Goal: Task Accomplishment & Management: Complete application form

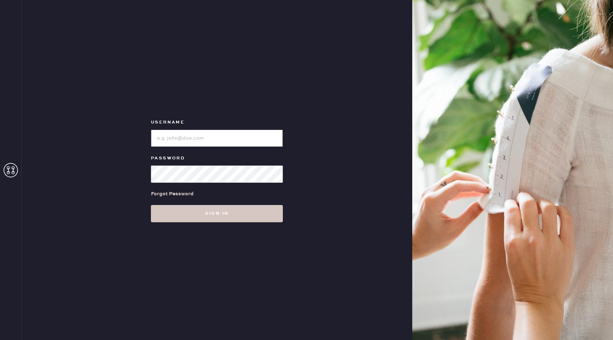
type input "reformationhenderson"
click at [121, 94] on div "Username Password Forgot Password Sign in" at bounding box center [217, 170] width 391 height 340
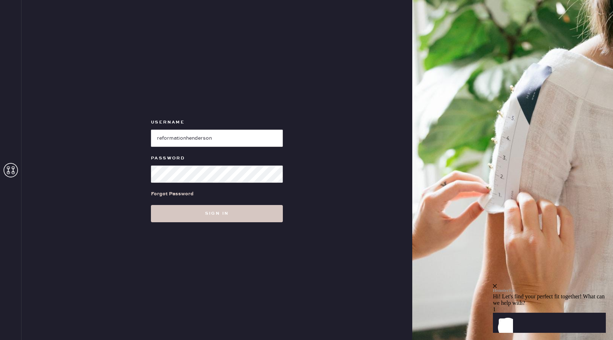
click at [60, 199] on div "Username Password Forgot Password Sign in" at bounding box center [217, 170] width 391 height 340
click at [5, 162] on div at bounding box center [11, 170] width 22 height 340
click at [6, 168] on icon at bounding box center [11, 170] width 14 height 14
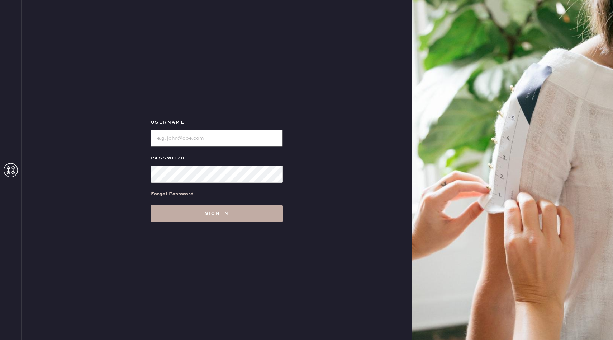
type input "reformationhenderson"
click at [217, 217] on button "Sign in" at bounding box center [217, 213] width 132 height 17
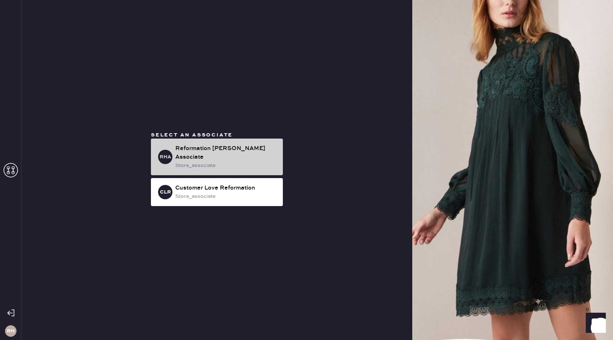
click at [239, 149] on div "Reformation [PERSON_NAME] Associate" at bounding box center [226, 152] width 102 height 17
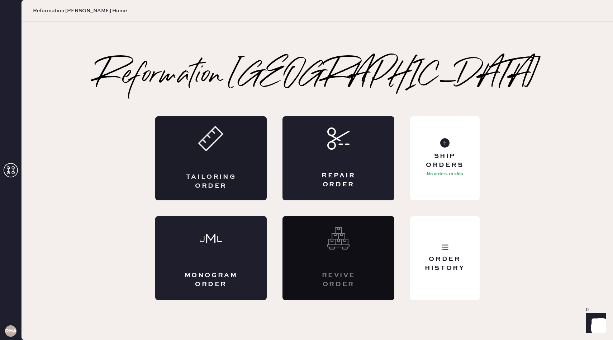
click at [169, 128] on div "Tailoring Order" at bounding box center [211, 158] width 112 height 84
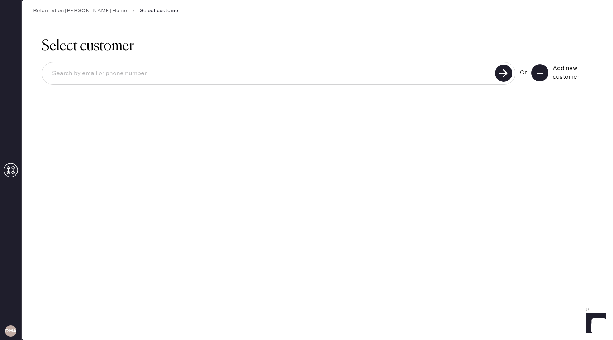
click at [204, 73] on input at bounding box center [269, 73] width 447 height 17
paste input "[EMAIL_ADDRESS][DOMAIN_NAME]"
type input "[EMAIL_ADDRESS][DOMAIN_NAME]"
click at [545, 70] on button at bounding box center [540, 72] width 17 height 17
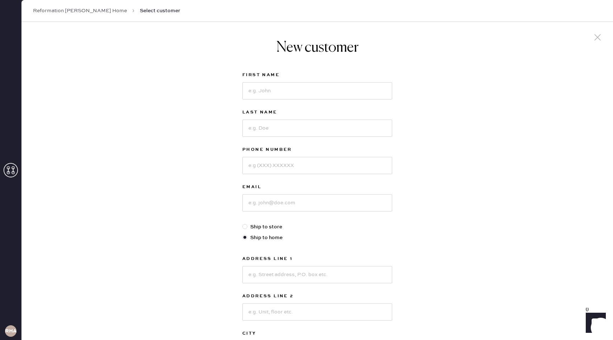
scroll to position [10, 0]
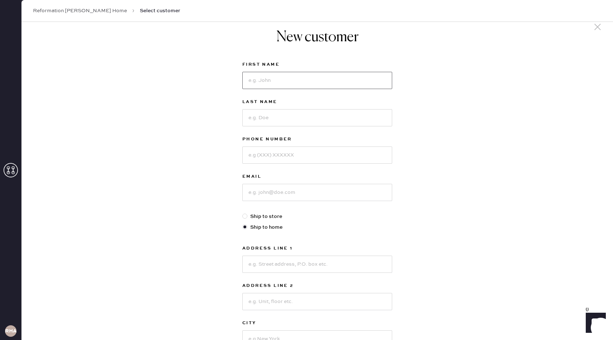
click at [298, 84] on input at bounding box center [318, 80] width 150 height 17
type input "[PERSON_NAME]"
click at [290, 122] on input at bounding box center [318, 117] width 150 height 17
paste input "[PERSON_NAME]"
type input "[PERSON_NAME]"
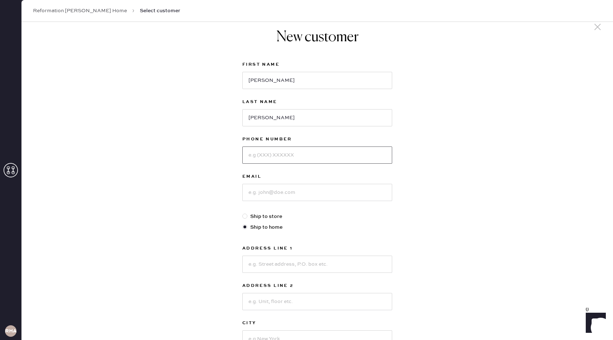
click at [291, 158] on input at bounding box center [318, 154] width 150 height 17
type input "9052027811"
click at [308, 197] on input at bounding box center [318, 192] width 150 height 17
paste input "[EMAIL_ADDRESS][DOMAIN_NAME]"
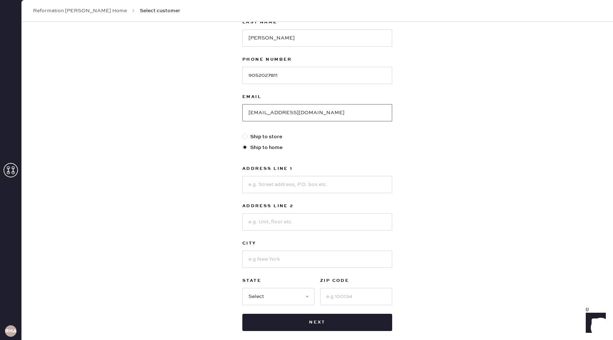
scroll to position [91, 0]
type input "[EMAIL_ADDRESS][DOMAIN_NAME]"
click at [300, 185] on input at bounding box center [318, 183] width 150 height 17
paste input "[STREET_ADDRESS][DATE][PERSON_NAME]"
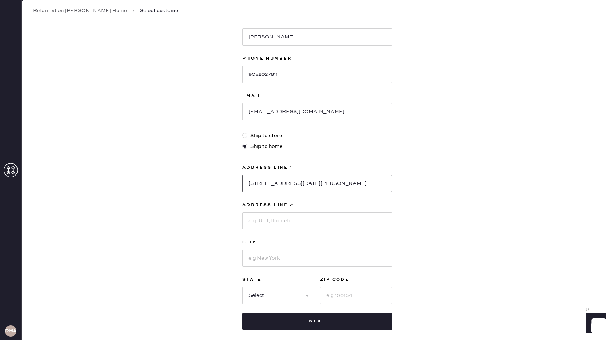
drag, startPoint x: 383, startPoint y: 184, endPoint x: 288, endPoint y: 185, distance: 95.4
click at [288, 185] on input "[STREET_ADDRESS][DATE][PERSON_NAME]" at bounding box center [318, 183] width 150 height 17
type input "[STREET_ADDRESS][DATE][PERSON_NAME],"
click at [294, 218] on input at bounding box center [318, 220] width 150 height 17
type input "u"
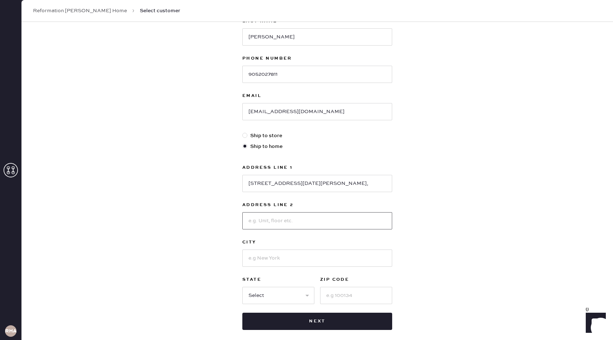
paste input "[STREET_ADDRESS][DATE][PERSON_NAME]"
drag, startPoint x: 289, startPoint y: 221, endPoint x: 210, endPoint y: 221, distance: 79.6
click at [211, 220] on div "New customer First Name [PERSON_NAME] Last Name [PERSON_NAME] Phone Number [PHO…" at bounding box center [318, 153] width 592 height 445
drag, startPoint x: 335, startPoint y: 220, endPoint x: 270, endPoint y: 224, distance: 65.4
click at [270, 224] on input "[GEOGRAPHIC_DATA]" at bounding box center [318, 220] width 150 height 17
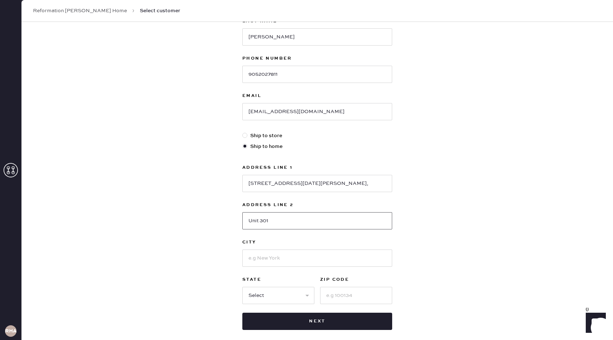
type input "Unit 301"
click at [272, 254] on input at bounding box center [318, 257] width 150 height 17
type input "[GEOGRAPHIC_DATA]"
click at [254, 293] on select "Select AK AL AR AZ CA CO CT [GEOGRAPHIC_DATA] DE FL [GEOGRAPHIC_DATA] HI [GEOGR…" at bounding box center [279, 295] width 72 height 17
select select "[GEOGRAPHIC_DATA]"
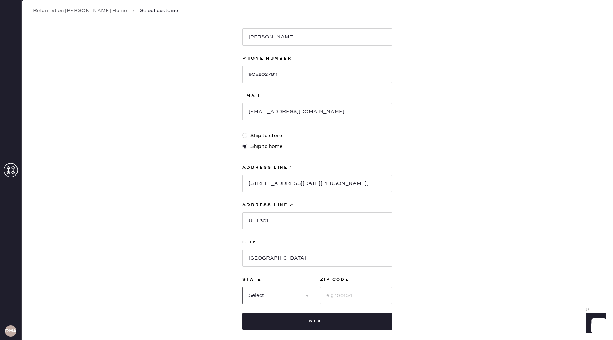
click at [243, 287] on select "Select AK AL AR AZ CA CO CT [GEOGRAPHIC_DATA] DE FL [GEOGRAPHIC_DATA] HI [GEOGR…" at bounding box center [279, 295] width 72 height 17
click at [337, 294] on input at bounding box center [356, 295] width 72 height 17
paste input "[STREET_ADDRESS][DATE][PERSON_NAME]"
drag, startPoint x: 367, startPoint y: 295, endPoint x: 241, endPoint y: 265, distance: 129.5
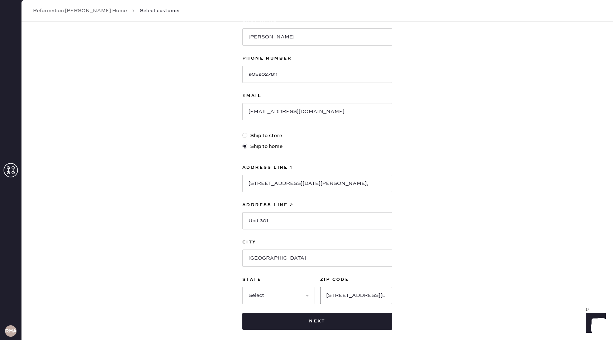
click at [241, 265] on div "New customer First Name [PERSON_NAME] Last Name [PERSON_NAME] Phone Number [PHO…" at bounding box center [317, 139] width 161 height 416
type input "75240"
click at [468, 258] on div "New customer First Name [PERSON_NAME] Last Name [PERSON_NAME] Phone Number [PHO…" at bounding box center [318, 153] width 592 height 445
click at [317, 183] on input "[STREET_ADDRESS][DATE][PERSON_NAME]," at bounding box center [318, 183] width 150 height 17
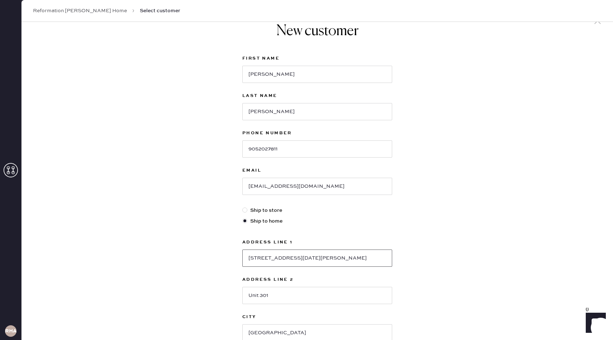
scroll to position [127, 0]
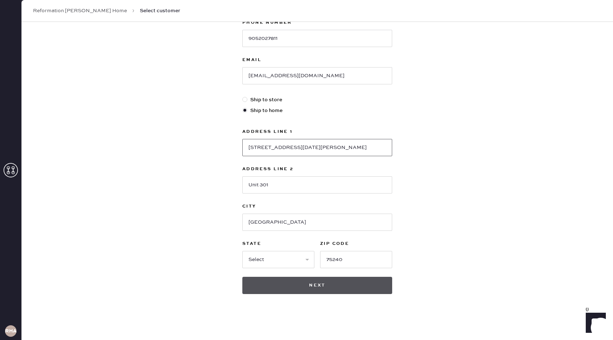
type input "[STREET_ADDRESS][DATE][PERSON_NAME]"
click at [341, 286] on button "Next" at bounding box center [318, 285] width 150 height 17
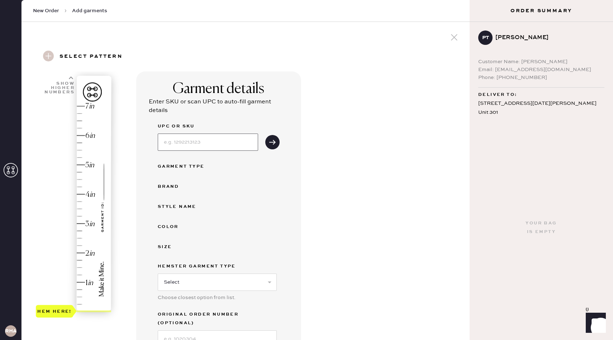
click at [194, 141] on input at bounding box center [208, 141] width 100 height 17
type input "S23455103"
click at [313, 184] on div "Garment details Enter SKU or scan UPC to auto-fill garment details UPC or SKU S…" at bounding box center [300, 257] width 328 height 372
click at [237, 142] on input "S23455103" at bounding box center [208, 141] width 100 height 17
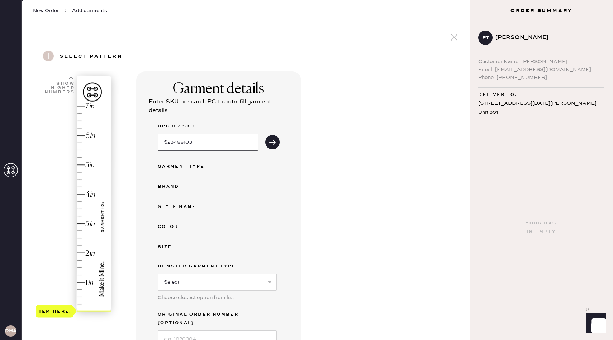
click at [237, 142] on input "S23455103" at bounding box center [208, 141] width 100 height 17
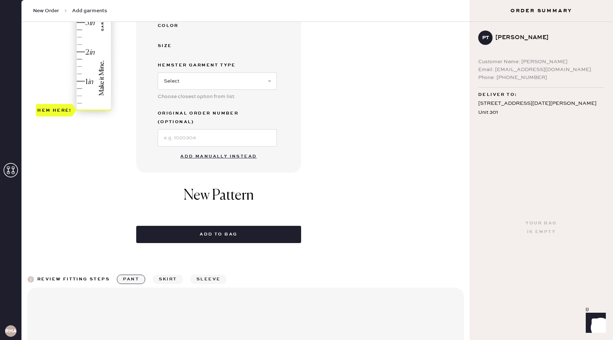
scroll to position [257, 0]
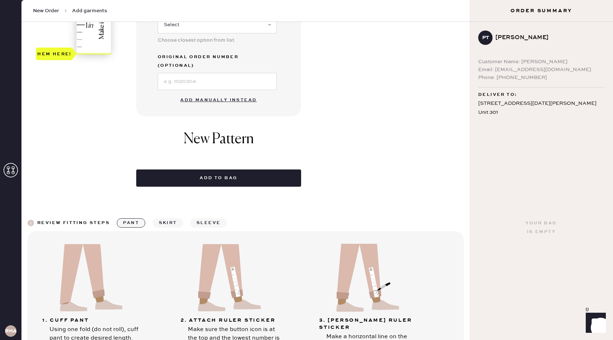
click at [214, 94] on button "Add manually instead" at bounding box center [218, 100] width 85 height 14
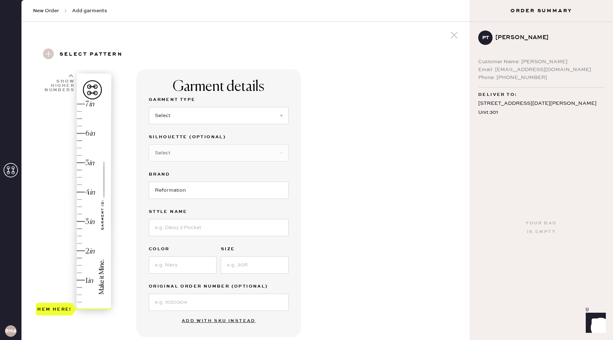
scroll to position [0, 0]
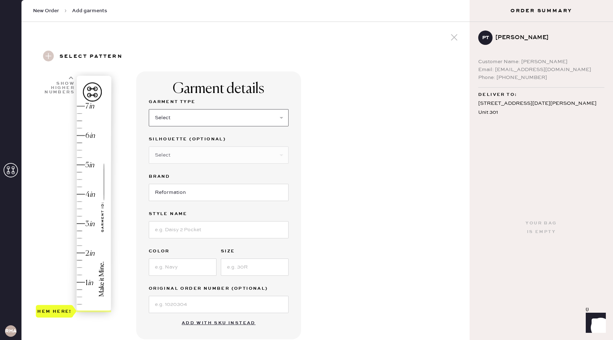
click at [193, 113] on select "Select Basic Skirt Jeans Leggings Pants Shorts Basic Sleeved Dress Basic Sleeve…" at bounding box center [219, 117] width 140 height 17
select select "2"
click at [149, 109] on select "Select Basic Skirt Jeans Leggings Pants Shorts Basic Sleeved Dress Basic Sleeve…" at bounding box center [219, 117] width 140 height 17
click at [165, 159] on select "Select Shorts Cropped Flare Boot Cut Straight Skinny Other" at bounding box center [219, 154] width 140 height 17
select select "5"
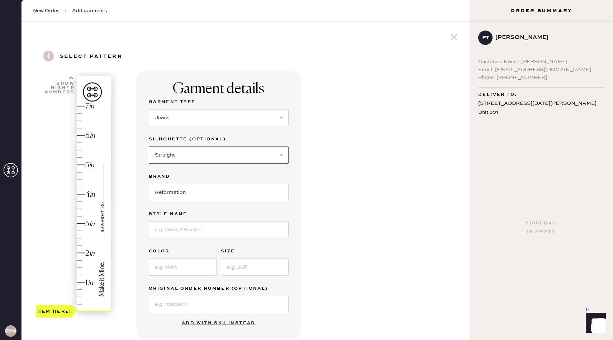
click at [149, 146] on select "Select Shorts Cropped Flare Boot Cut Straight Skinny Other" at bounding box center [219, 154] width 140 height 17
click at [187, 232] on input at bounding box center [219, 229] width 140 height 17
type input "[PERSON_NAME] High Rise"
click at [147, 265] on div "Garment details Garment Type Select Basic Skirt Jeans Leggings Pants Shorts Bas…" at bounding box center [218, 205] width 165 height 268
click at [165, 266] on input at bounding box center [183, 266] width 68 height 17
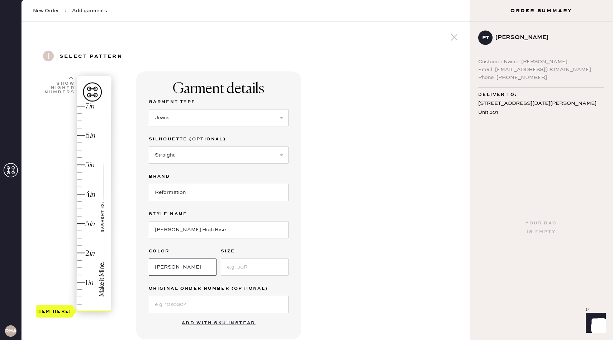
type input "[PERSON_NAME]"
type input "26"
click at [164, 309] on input at bounding box center [219, 304] width 140 height 17
paste input "S23455103"
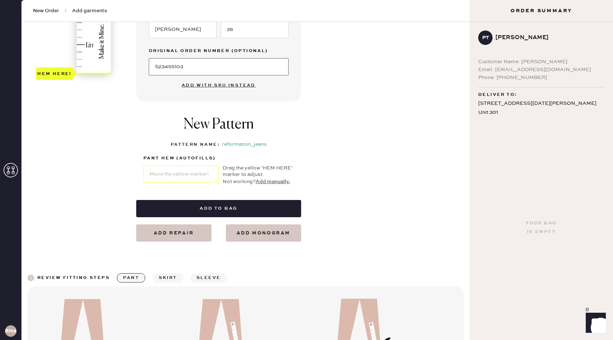
scroll to position [218, 0]
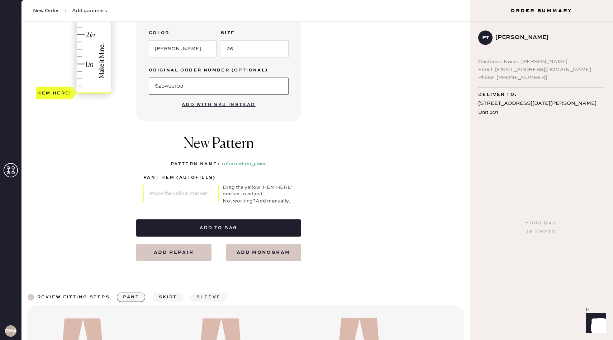
type input "S23455103"
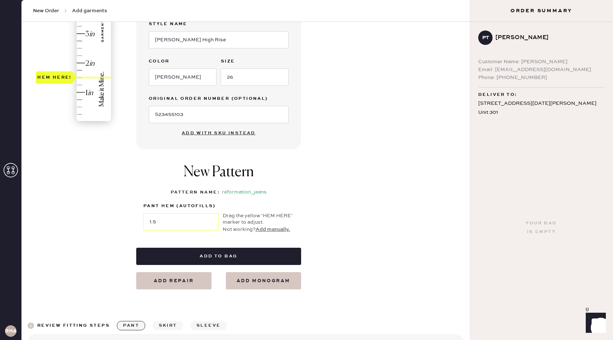
scroll to position [186, 0]
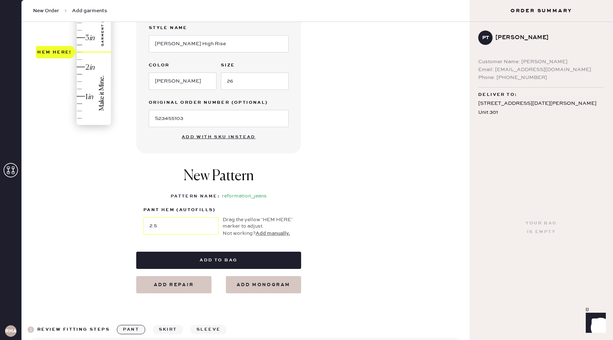
type input "2.75"
drag, startPoint x: 53, startPoint y: 91, endPoint x: 54, endPoint y: 11, distance: 80.4
click at [54, 11] on body "Layer 1 Layer 1 RHA New Order Add garments Select pattern New Pattern Add garme…" at bounding box center [306, 170] width 613 height 340
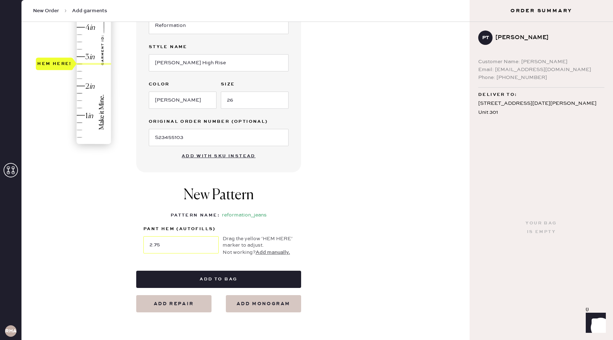
scroll to position [368, 0]
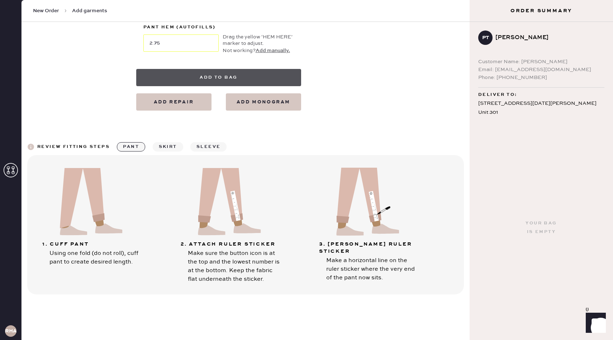
click at [218, 79] on button "Add to bag" at bounding box center [218, 77] width 165 height 17
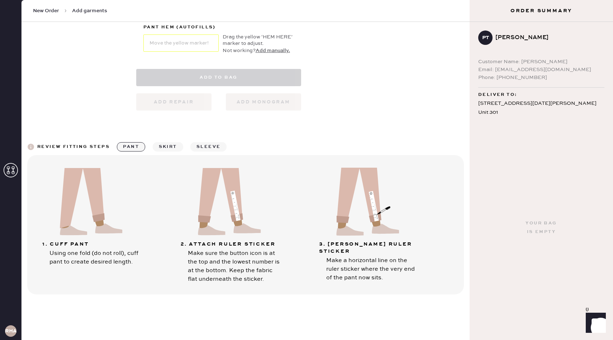
select select "2"
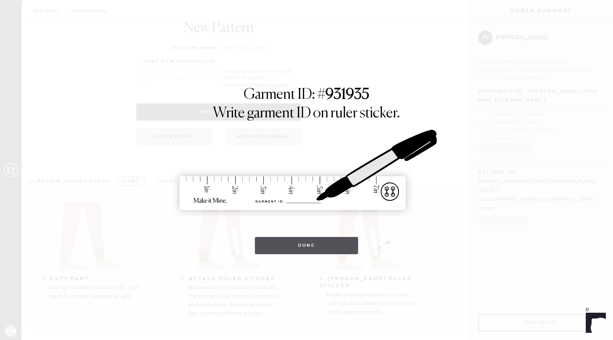
click at [287, 253] on button "Done" at bounding box center [307, 245] width 104 height 17
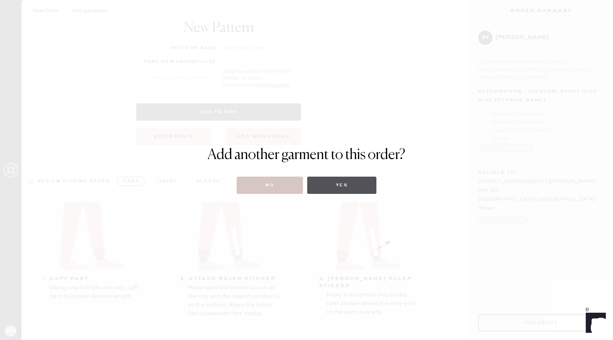
click at [343, 185] on button "Yes" at bounding box center [341, 184] width 69 height 17
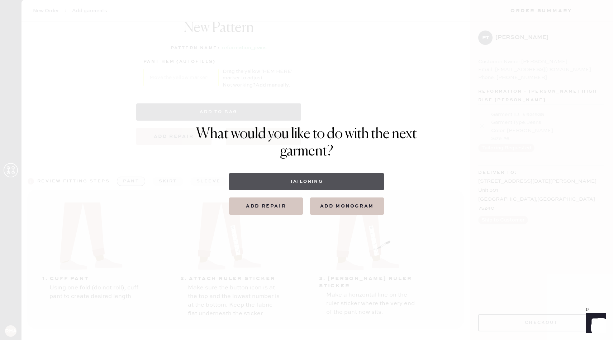
click at [300, 187] on button "Tailoring" at bounding box center [306, 181] width 155 height 17
select select
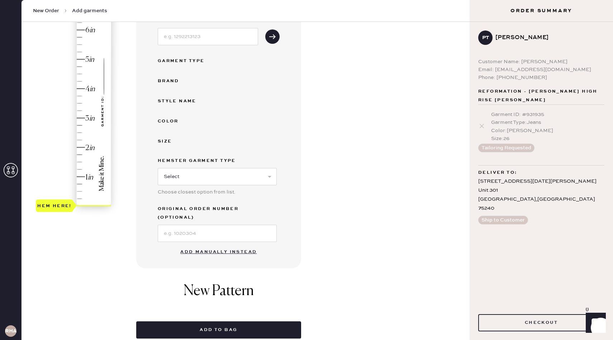
scroll to position [141, 0]
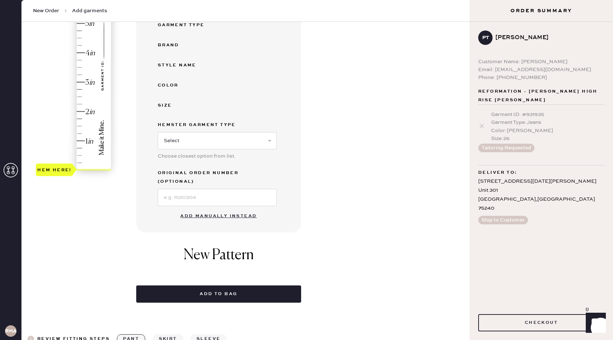
click at [199, 209] on button "Add manually instead" at bounding box center [218, 216] width 85 height 14
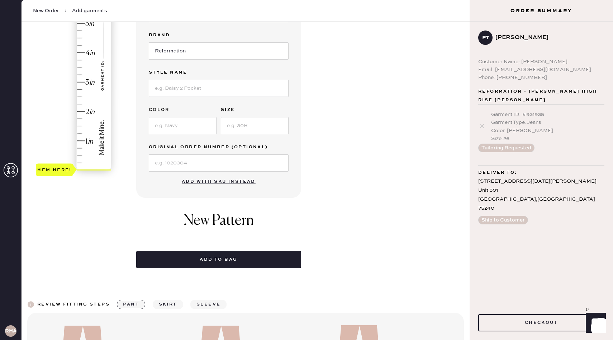
scroll to position [0, 0]
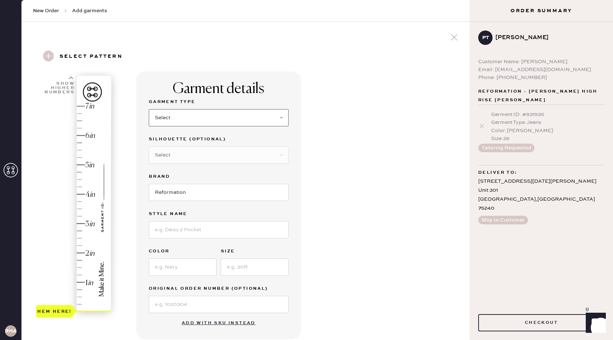
click at [185, 117] on select "Select Basic Skirt Jeans Leggings Pants Shorts Basic Sleeved Dress Basic Sleeve…" at bounding box center [219, 117] width 140 height 17
select select "2"
click at [149, 109] on select "Select Basic Skirt Jeans Leggings Pants Shorts Basic Sleeved Dress Basic Sleeve…" at bounding box center [219, 117] width 140 height 17
click at [183, 152] on select "Select Shorts Cropped Flare Boot Cut Straight Skinny Other" at bounding box center [219, 154] width 140 height 17
select select "5"
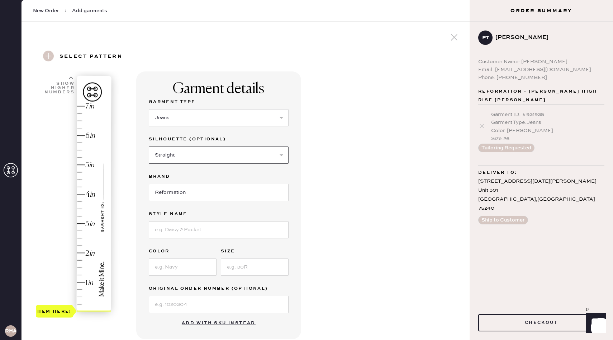
click at [149, 146] on select "Select Shorts Cropped Flare Boot Cut Straight Skinny Other" at bounding box center [219, 154] width 140 height 17
click at [193, 226] on input at bounding box center [219, 229] width 140 height 17
type input "[PERSON_NAME] High Rise"
click at [160, 266] on input at bounding box center [183, 266] width 68 height 17
type input "Shasta"
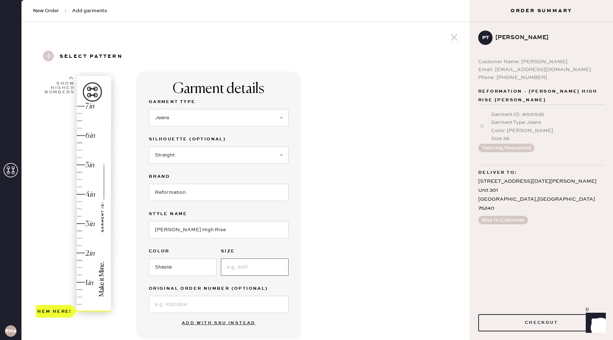
click at [235, 268] on input at bounding box center [255, 266] width 68 height 17
type input "26"
click at [185, 299] on input at bounding box center [219, 304] width 140 height 17
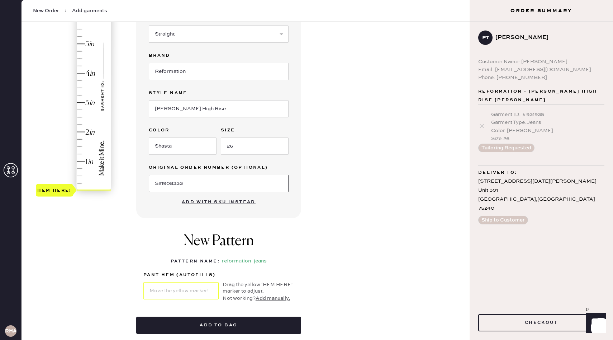
scroll to position [124, 0]
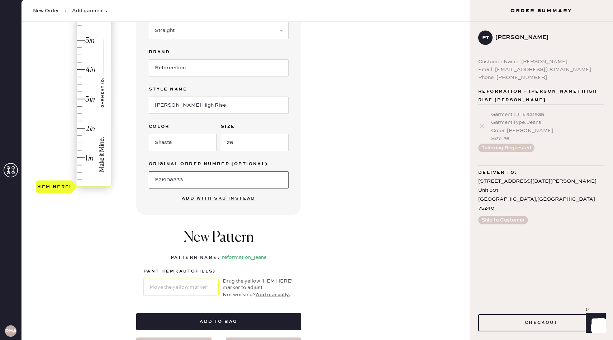
type input "S21908333"
type input "2"
drag, startPoint x: 63, startPoint y: 187, endPoint x: 58, endPoint y: 129, distance: 58.4
click at [58, 129] on div "Hem here!" at bounding box center [54, 128] width 34 height 9
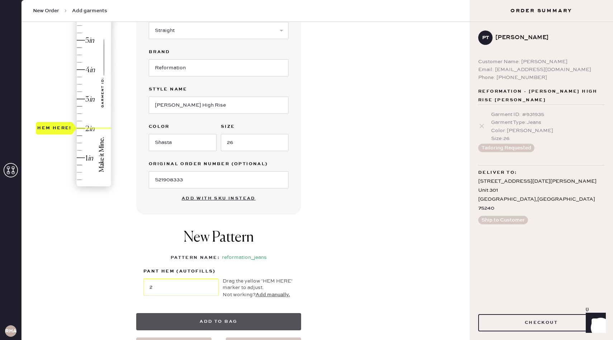
click at [258, 322] on button "Add to bag" at bounding box center [218, 321] width 165 height 17
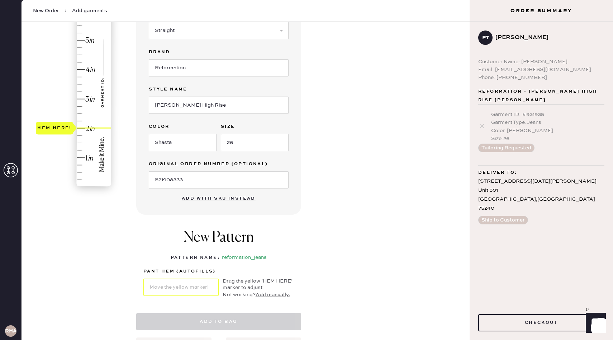
select select "2"
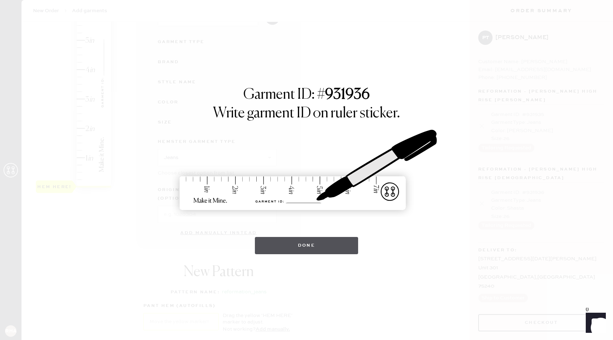
click at [324, 250] on button "Done" at bounding box center [307, 245] width 104 height 17
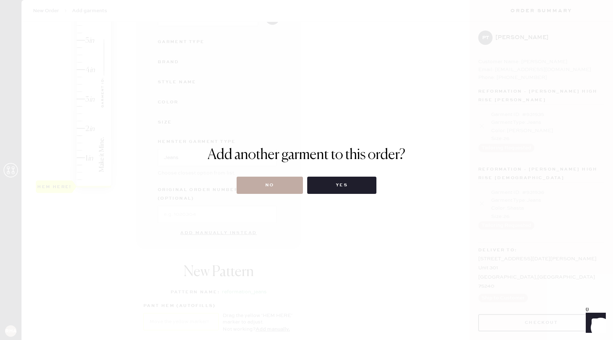
click at [284, 187] on button "No" at bounding box center [270, 184] width 66 height 17
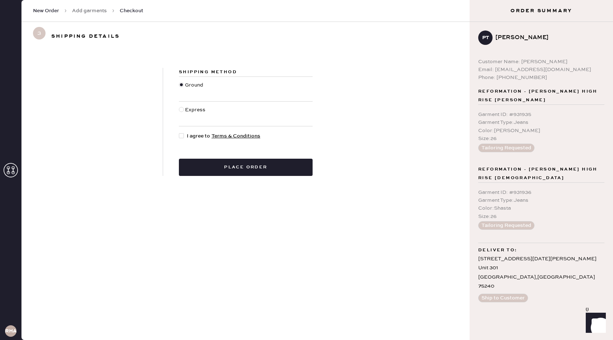
click at [180, 134] on div at bounding box center [181, 135] width 5 height 5
click at [179, 132] on input "I agree to Terms & Conditions" at bounding box center [179, 132] width 0 height 0
checkbox input "true"
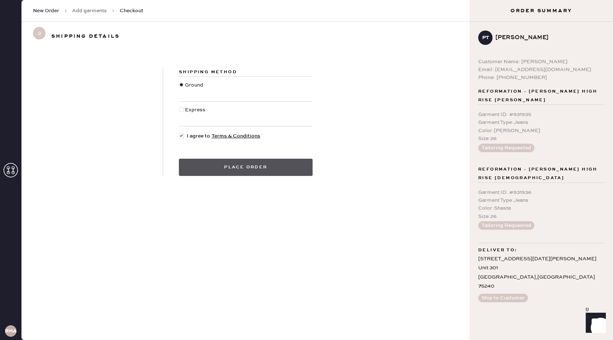
click at [211, 163] on button "Place order" at bounding box center [246, 167] width 134 height 17
